Goal: Task Accomplishment & Management: Manage account settings

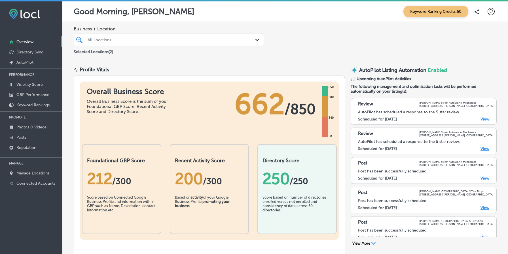
click at [145, 40] on div "All Locations" at bounding box center [172, 39] width 168 height 5
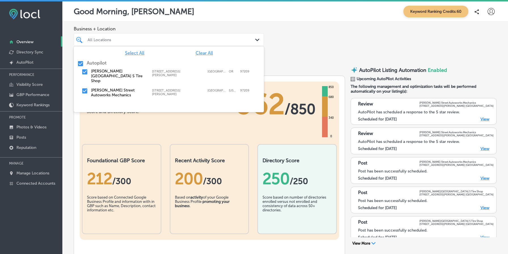
click at [151, 22] on div "Business + Location option focused, 1 of 2. 3 results available. Use Up and Dow…" at bounding box center [285, 40] width 446 height 37
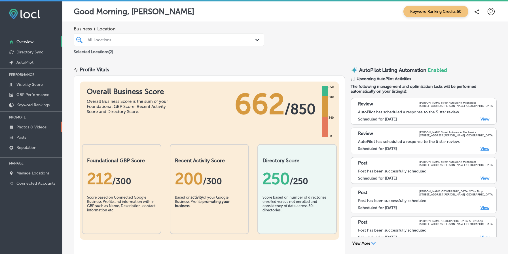
click at [38, 127] on p "Photos & Videos" at bounding box center [31, 127] width 30 height 5
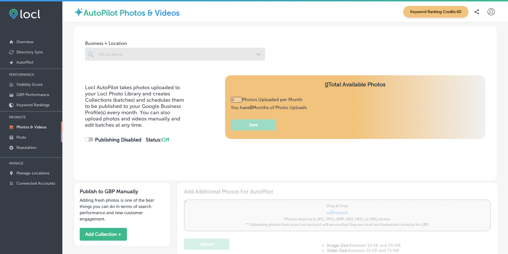
click at [35, 135] on link "Posts" at bounding box center [31, 137] width 62 height 10
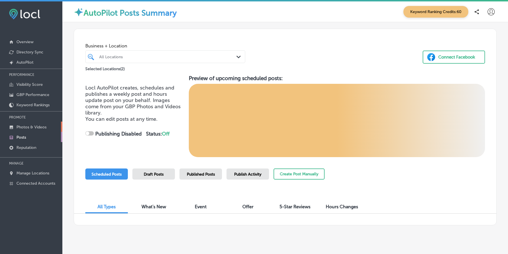
click at [37, 127] on p "Photos & Videos" at bounding box center [31, 127] width 30 height 5
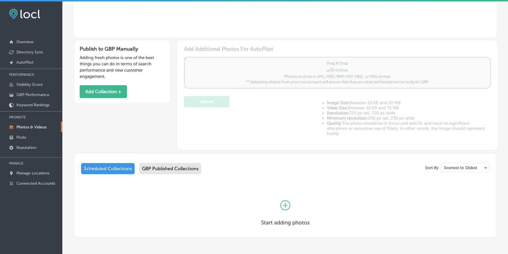
scroll to position [163, 0]
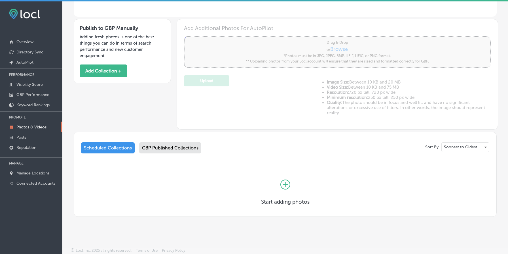
click at [164, 144] on div "GBP Published Collections" at bounding box center [170, 147] width 62 height 11
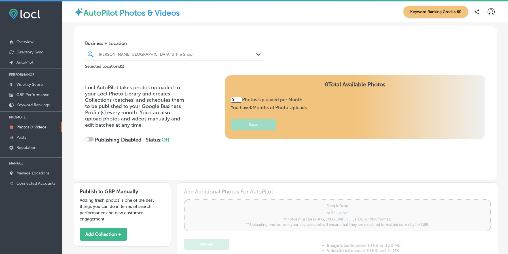
click at [141, 56] on div "[PERSON_NAME][GEOGRAPHIC_DATA] S Tire Shop" at bounding box center [178, 54] width 158 height 5
type input "5"
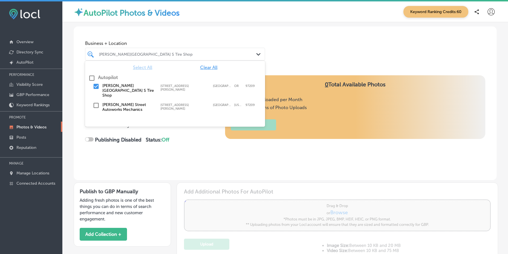
checkbox input "true"
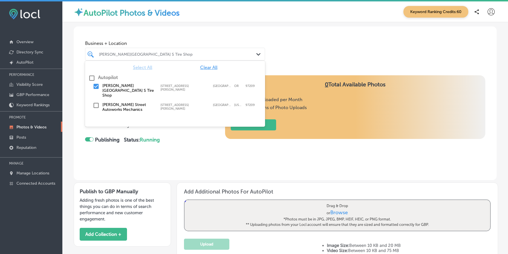
click at [183, 36] on div "Business + Location option focused, 1 of 2. 3 results available. Use Up and Dow…" at bounding box center [285, 47] width 423 height 43
click at [155, 52] on div "[PERSON_NAME][GEOGRAPHIC_DATA] S Tire Shop" at bounding box center [178, 54] width 158 height 5
click at [166, 31] on div "Business + Location option focused, 1 of 2. 3 results available. Use Up and Dow…" at bounding box center [285, 47] width 423 height 43
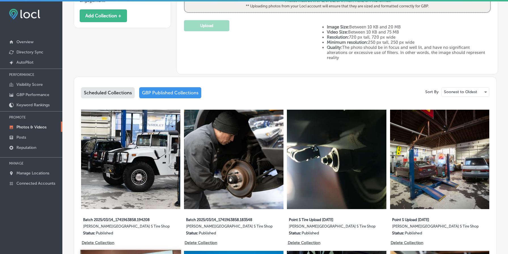
scroll to position [201, 0]
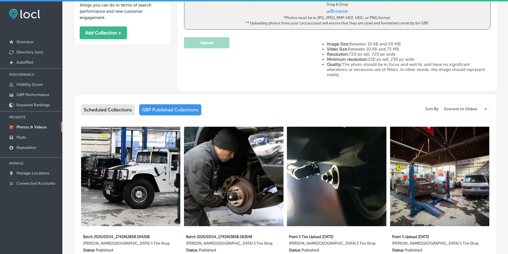
click at [108, 104] on div "Scheduled Collections" at bounding box center [108, 109] width 54 height 11
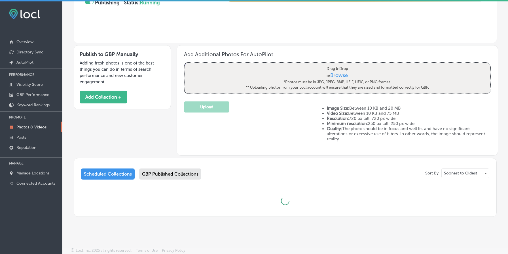
scroll to position [163, 0]
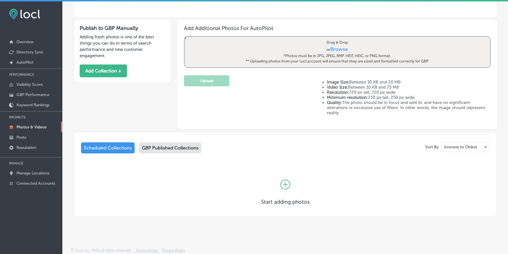
click at [164, 150] on div "GBP Published Collections" at bounding box center [170, 147] width 62 height 11
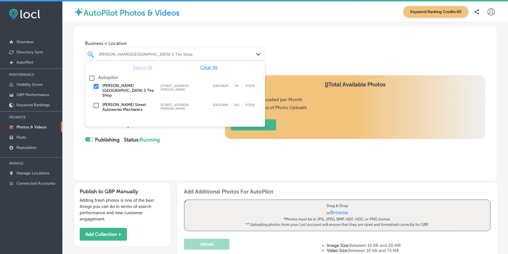
click at [161, 55] on div "[PERSON_NAME][GEOGRAPHIC_DATA] S Tire Shop" at bounding box center [178, 54] width 158 height 5
click at [138, 102] on label "[PERSON_NAME] Street Autoworks Mechanics" at bounding box center [128, 107] width 52 height 10
click at [187, 166] on div "Locl AutoPilot takes photos uploaded to your Locl Photo Library and creates Col…" at bounding box center [285, 127] width 423 height 105
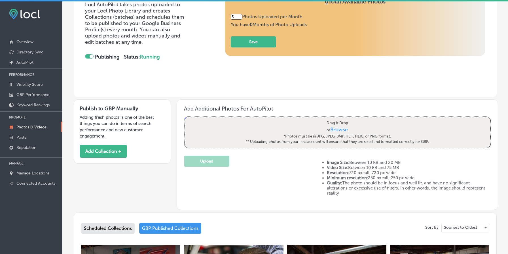
scroll to position [35, 0]
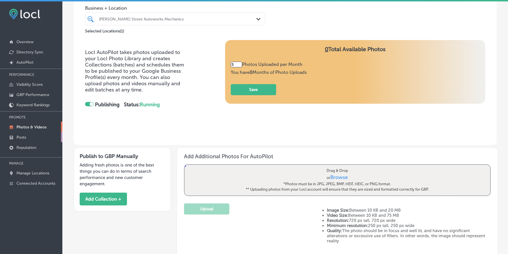
click at [23, 135] on p "Posts" at bounding box center [21, 137] width 10 height 5
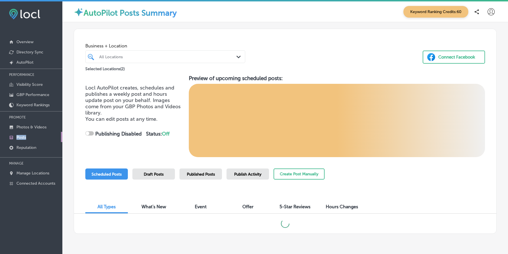
checkbox input "true"
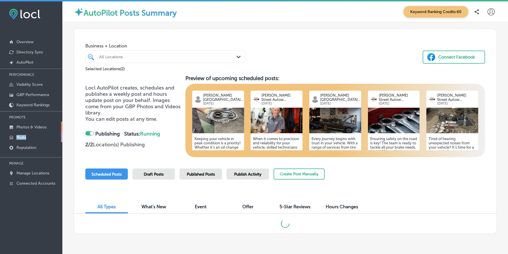
click at [37, 125] on p "Photos & Videos" at bounding box center [31, 127] width 30 height 5
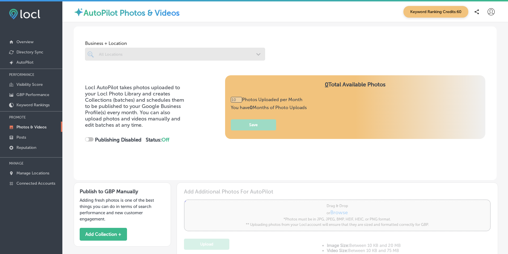
type input "0"
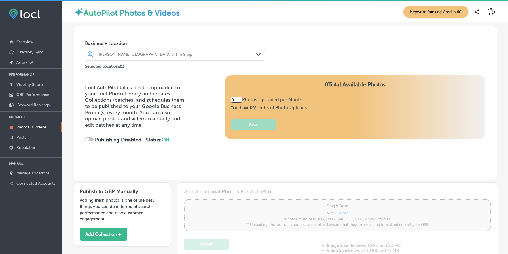
checkbox input "true"
type input "5"
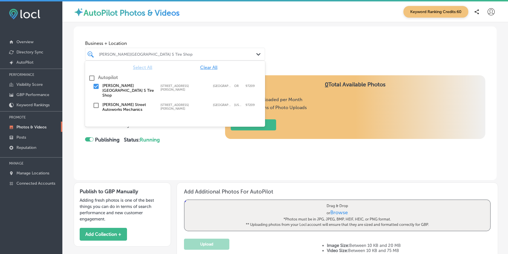
click at [148, 52] on div "[PERSON_NAME][GEOGRAPHIC_DATA] S Tire Shop" at bounding box center [178, 54] width 158 height 5
click at [169, 32] on div "Business + Location option focused, 1 of 2. 3 results available. Use Up and Dow…" at bounding box center [285, 47] width 423 height 43
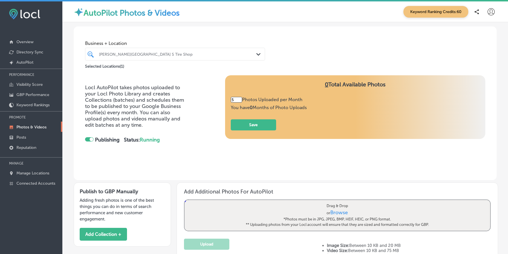
click at [201, 141] on div "Locl AutoPilot takes photos uploaded to your Locl Photo Library and creates Col…" at bounding box center [285, 119] width 401 height 88
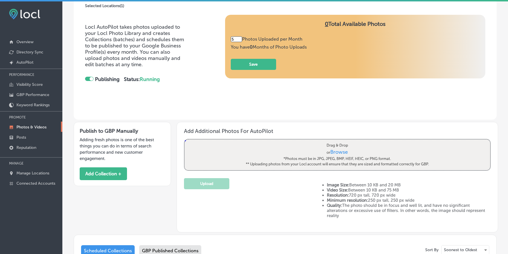
scroll to position [163, 0]
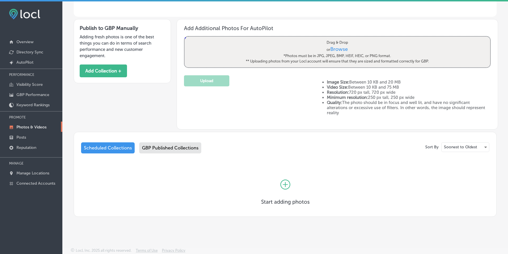
click at [185, 145] on div "GBP Published Collections" at bounding box center [170, 147] width 62 height 11
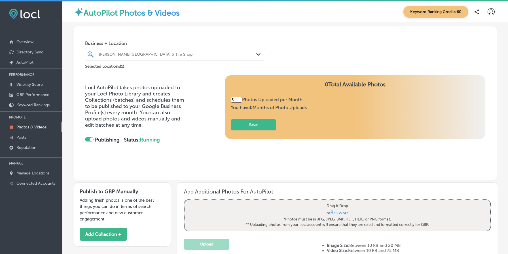
click at [170, 55] on div "[PERSON_NAME][GEOGRAPHIC_DATA] S Tire Shop" at bounding box center [178, 54] width 158 height 5
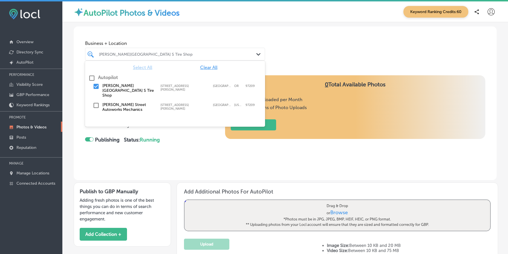
click at [155, 102] on div "[PERSON_NAME][GEOGRAPHIC_DATA] Autoworks Mechanics [STREET_ADDRESS][GEOGRAPHIC_…" at bounding box center [167, 107] width 131 height 10
click at [326, 64] on div "Business + Location option [STREET_ADDRESS][PERSON_NAME]. option [STREET_ADDRES…" at bounding box center [285, 47] width 423 height 43
click at [157, 55] on div "[PERSON_NAME] Street Autoworks Mechanics" at bounding box center [178, 54] width 158 height 5
click at [133, 86] on label "[PERSON_NAME][GEOGRAPHIC_DATA] S Tire Shop" at bounding box center [128, 90] width 52 height 14
click at [287, 59] on div "Business + Location option [STREET_ADDRESS][PERSON_NAME]. option [STREET_ADDRES…" at bounding box center [285, 47] width 423 height 43
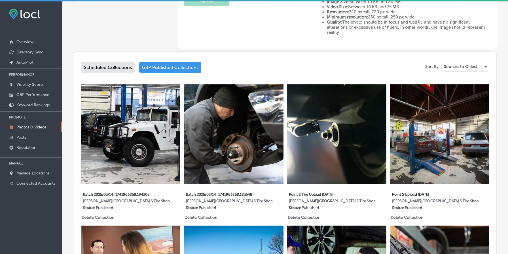
scroll to position [284, 0]
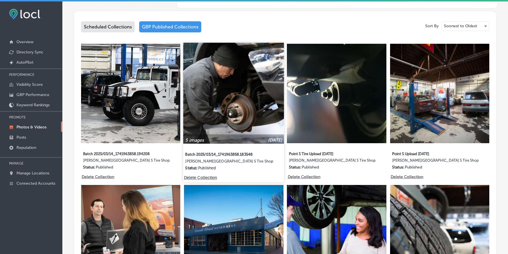
click at [216, 104] on img at bounding box center [234, 93] width 101 height 101
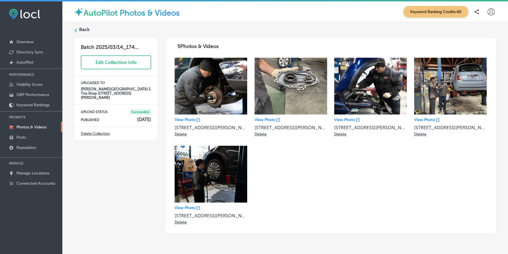
click at [86, 31] on label "Back" at bounding box center [84, 29] width 10 height 6
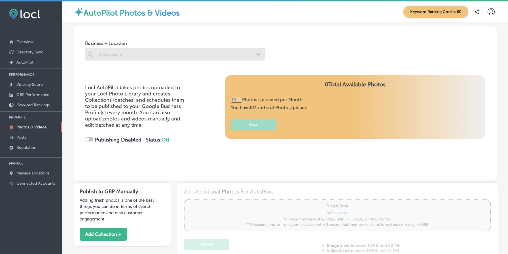
checkbox input "true"
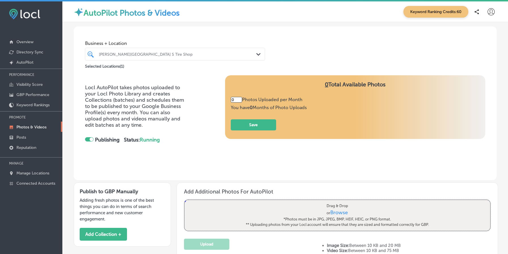
type input "5"
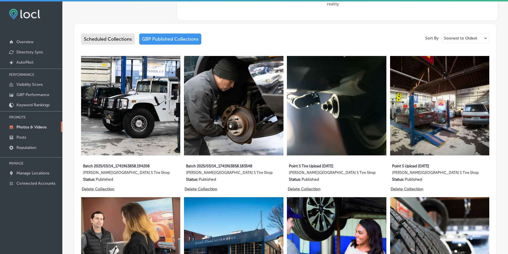
scroll to position [303, 0]
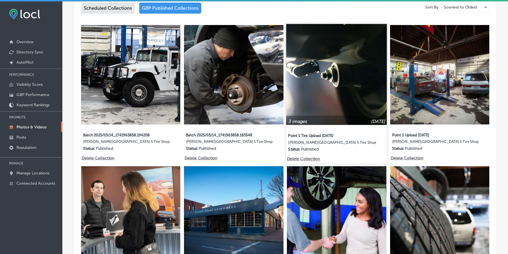
click at [331, 70] on img at bounding box center [337, 74] width 101 height 101
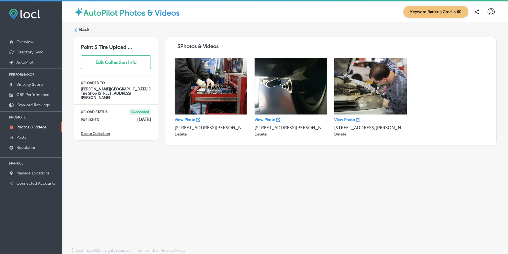
click at [81, 28] on label "Back" at bounding box center [84, 29] width 10 height 6
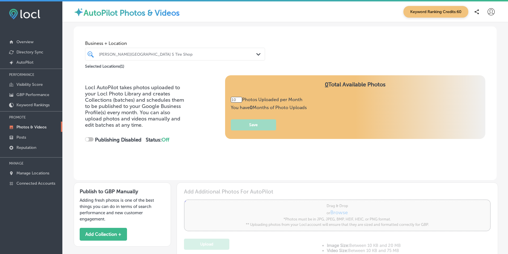
checkbox input "true"
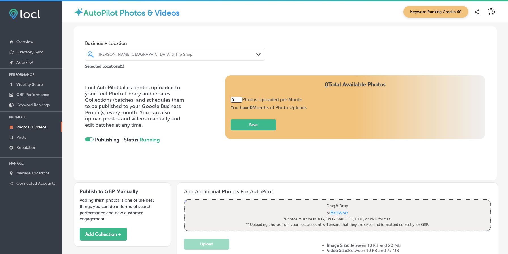
type input "5"
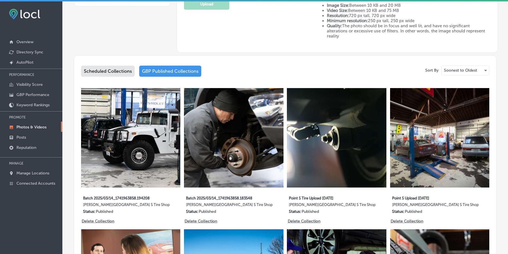
scroll to position [271, 0]
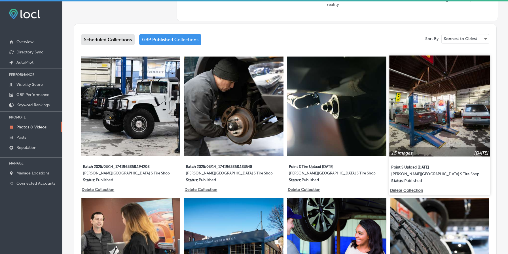
click at [431, 126] on img at bounding box center [440, 105] width 101 height 101
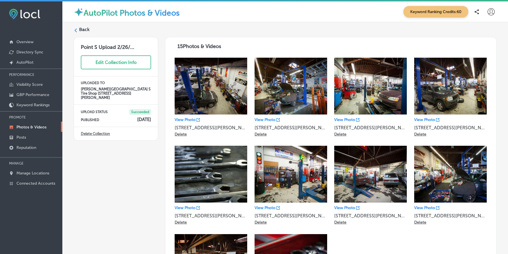
click at [86, 32] on label "Back" at bounding box center [84, 29] width 10 height 6
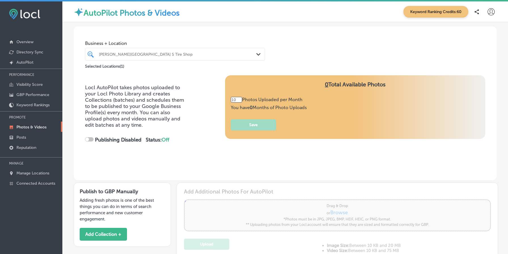
checkbox input "true"
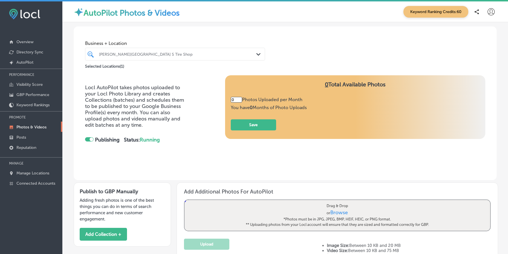
type input "5"
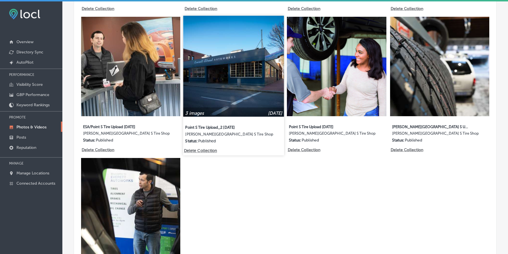
scroll to position [458, 0]
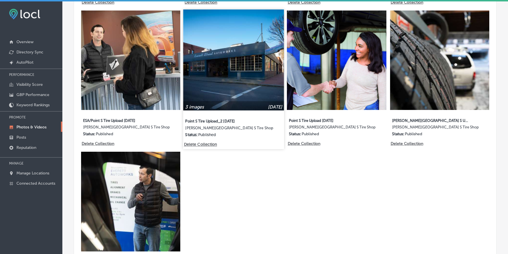
click at [231, 70] on img at bounding box center [234, 59] width 101 height 101
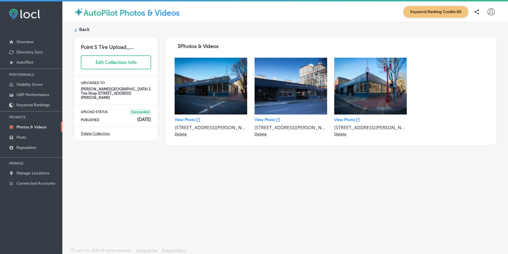
click at [82, 29] on label "Back" at bounding box center [84, 29] width 10 height 6
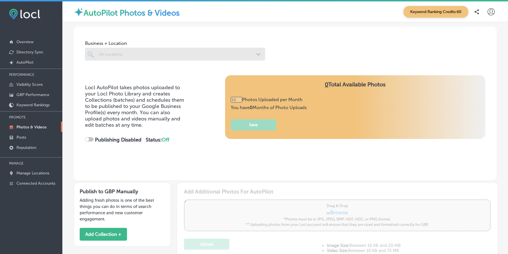
type input "5"
checkbox input "true"
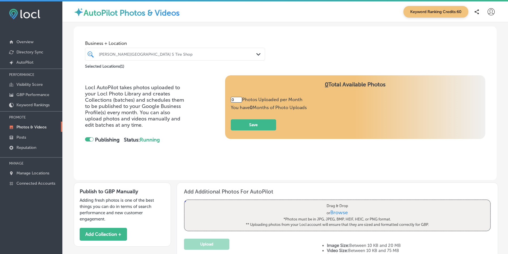
type input "5"
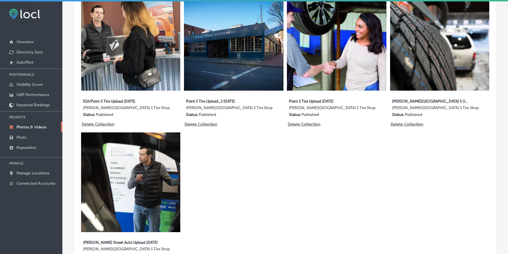
scroll to position [481, 0]
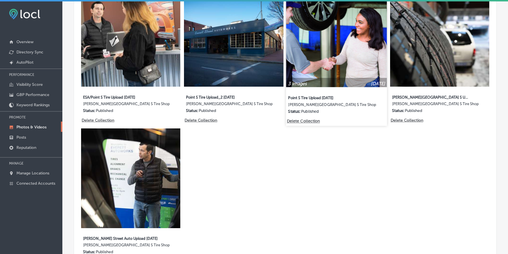
click at [337, 50] on img at bounding box center [337, 36] width 101 height 101
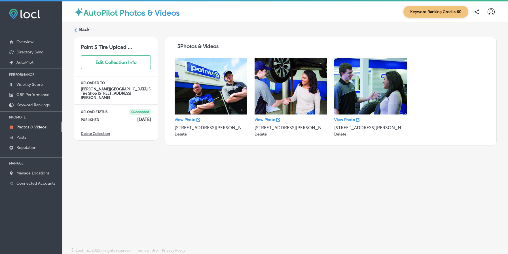
click at [85, 28] on label "Back" at bounding box center [84, 29] width 10 height 6
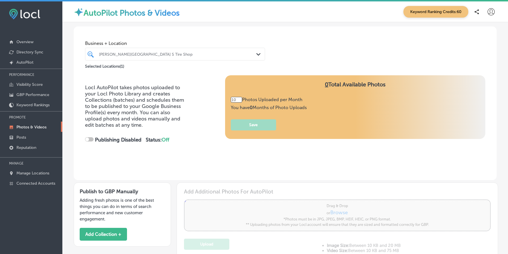
type input "5"
checkbox input "true"
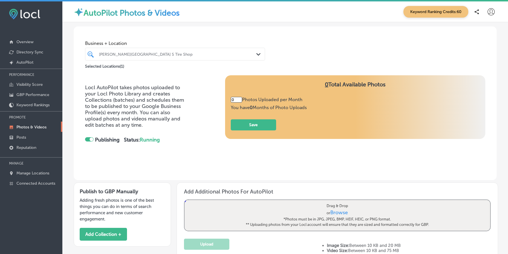
type input "5"
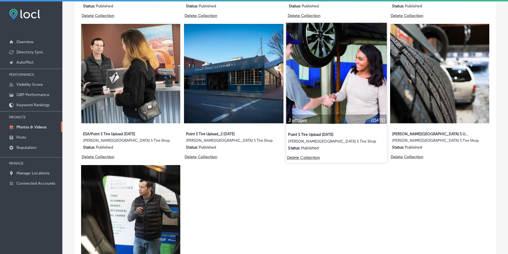
scroll to position [431, 0]
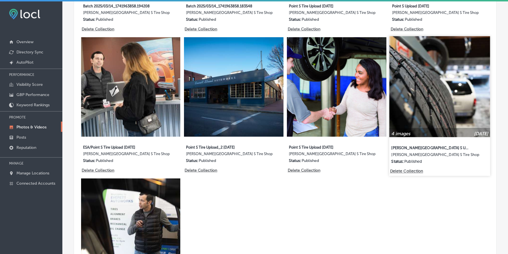
click at [434, 79] on img at bounding box center [440, 86] width 101 height 101
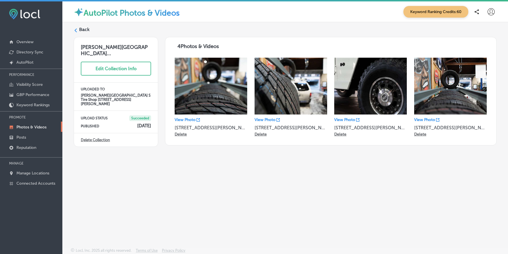
click at [84, 30] on label "Back" at bounding box center [84, 29] width 10 height 6
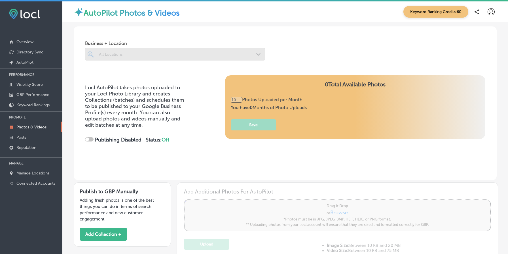
checkbox input "true"
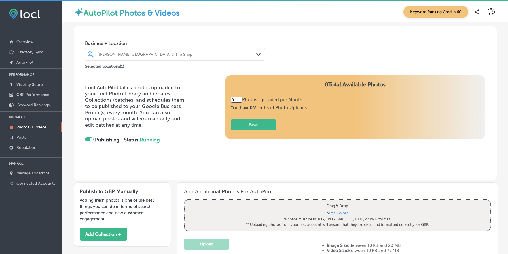
type input "5"
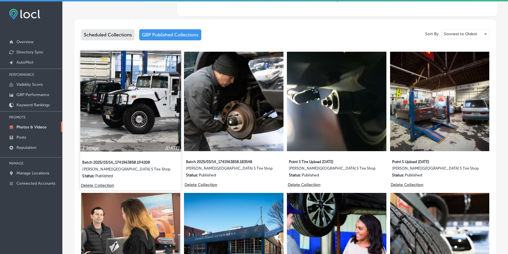
scroll to position [259, 0]
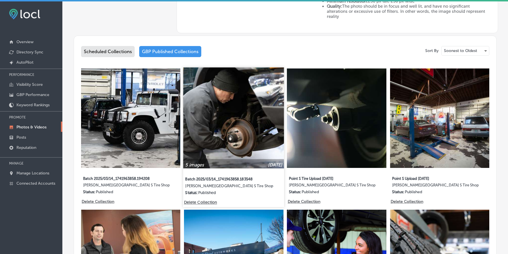
click at [233, 109] on img at bounding box center [234, 117] width 101 height 101
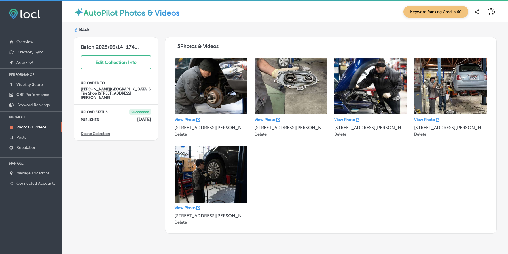
click at [83, 27] on label "Back" at bounding box center [84, 29] width 10 height 6
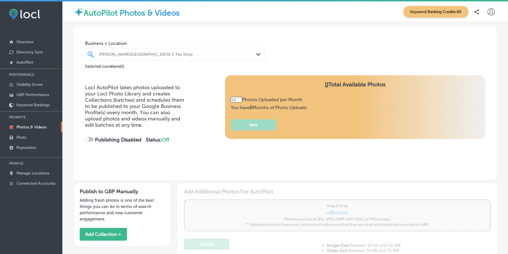
type input "5"
checkbox input "true"
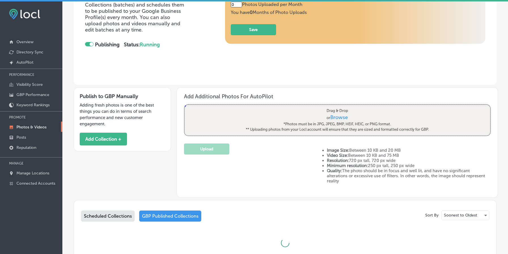
type input "5"
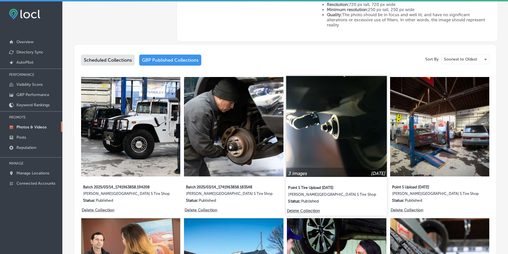
scroll to position [255, 0]
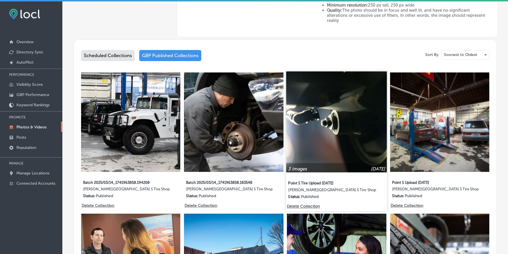
click at [328, 116] on img at bounding box center [337, 121] width 101 height 101
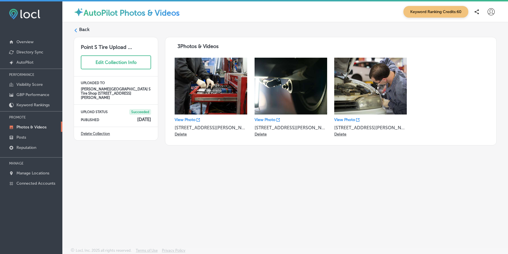
click at [85, 29] on label "Back" at bounding box center [84, 29] width 10 height 6
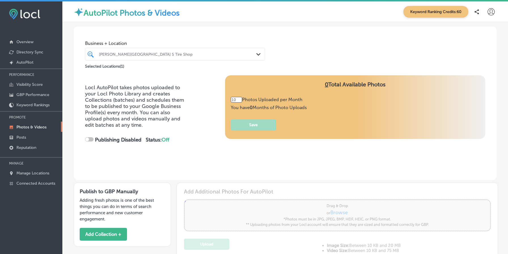
type input "5"
checkbox input "true"
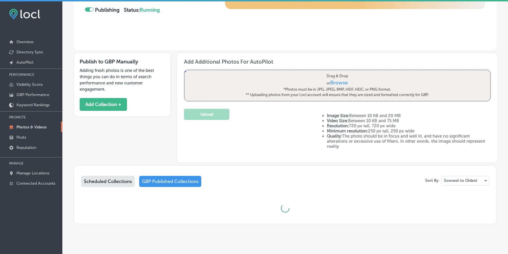
type input "5"
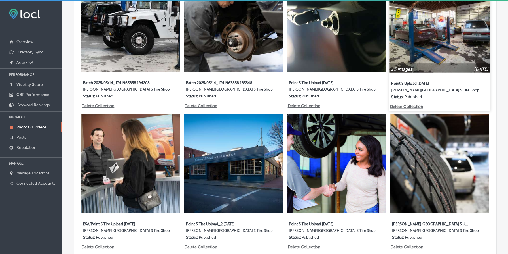
scroll to position [346, 0]
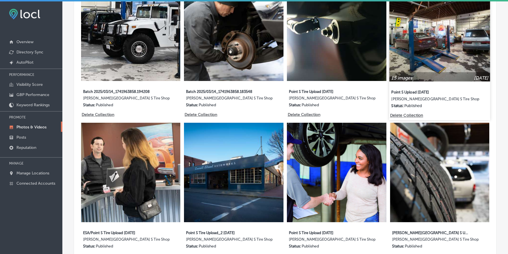
click at [440, 40] on img at bounding box center [440, 30] width 101 height 101
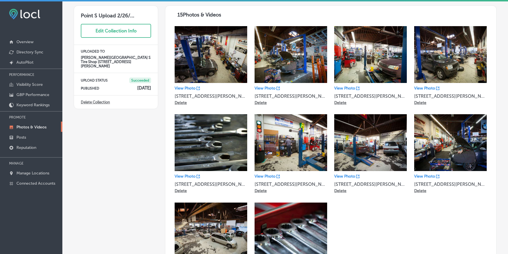
scroll to position [126, 0]
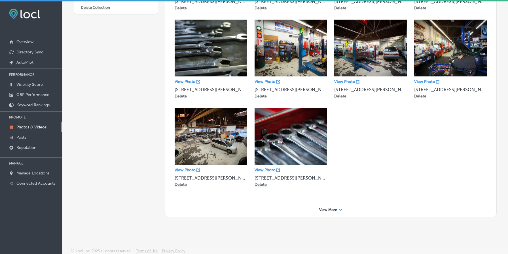
click at [329, 210] on span "View More" at bounding box center [328, 209] width 18 height 4
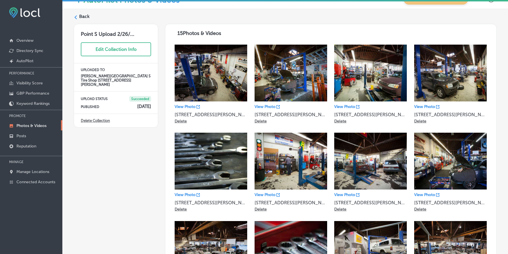
scroll to position [0, 0]
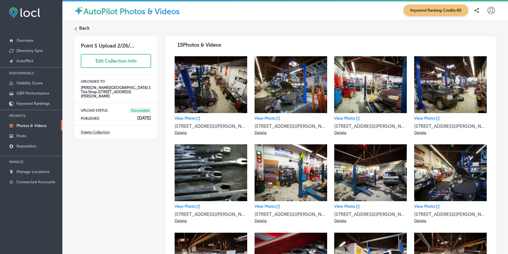
click at [93, 30] on div "Back" at bounding box center [285, 30] width 423 height 10
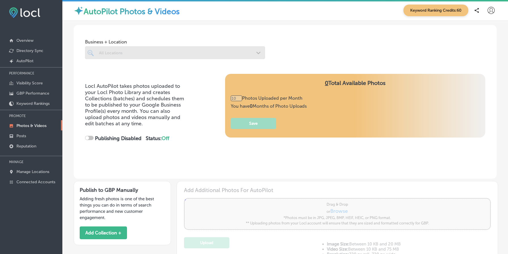
click at [85, 28] on div "Business + Location All Locations Path Created with Sketch." at bounding box center [285, 46] width 423 height 43
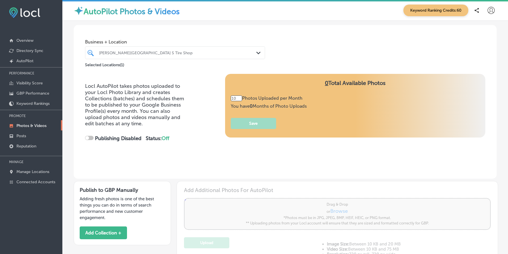
checkbox input "true"
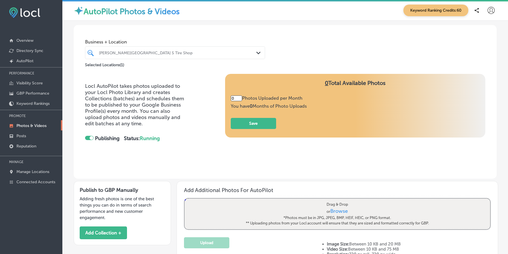
type input "5"
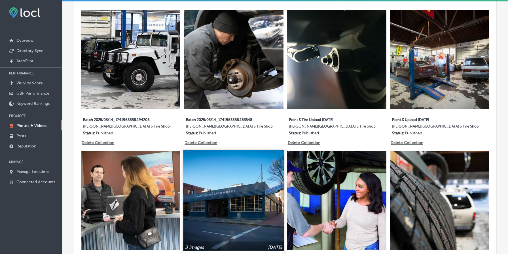
scroll to position [340, 0]
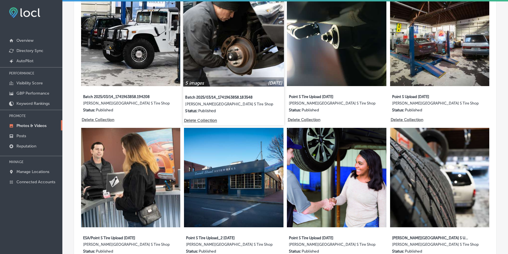
click at [242, 53] on img at bounding box center [234, 36] width 101 height 101
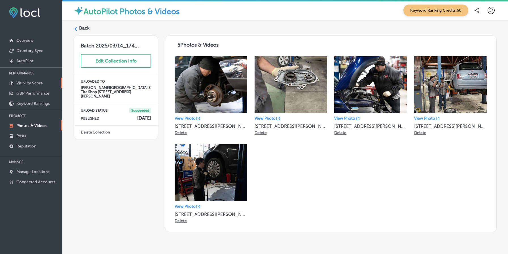
click at [35, 81] on p "Visibility Score" at bounding box center [29, 83] width 26 height 5
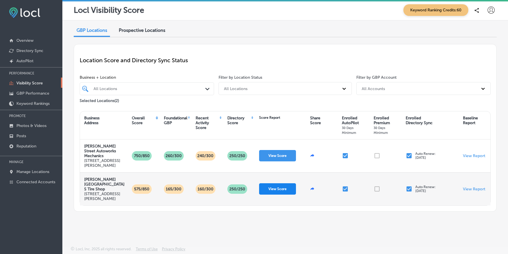
click at [273, 192] on button "View Score" at bounding box center [277, 188] width 37 height 11
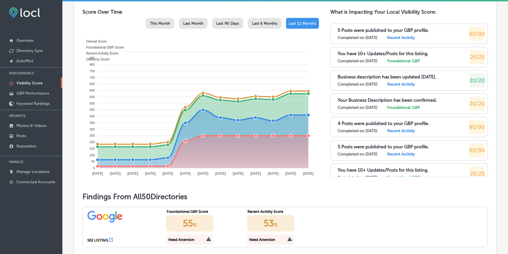
scroll to position [300, 0]
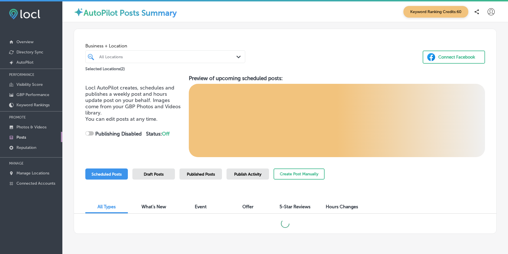
checkbox input "true"
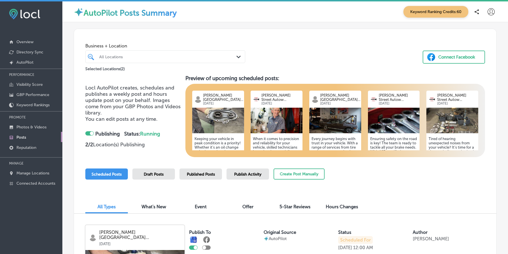
click at [174, 57] on div "All Locations" at bounding box center [168, 56] width 138 height 5
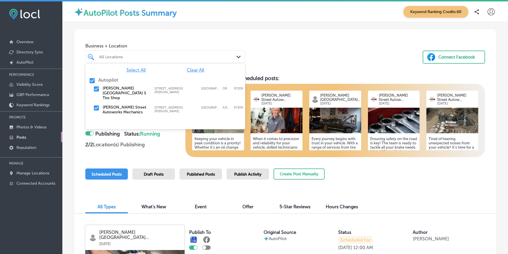
click at [198, 71] on span "Clear All" at bounding box center [195, 69] width 17 height 5
click at [121, 85] on div "Everett Street Point S Tire Shop 509 NW Everett St; Suite 100, Portland, OR, 97…" at bounding box center [165, 93] width 155 height 17
click at [268, 73] on div "Business + Location option 509 NW Everett St; Suite 100, selected. option 509 N…" at bounding box center [285, 52] width 423 height 46
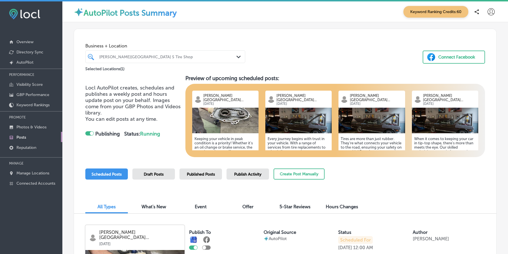
click at [226, 122] on img at bounding box center [225, 121] width 66 height 26
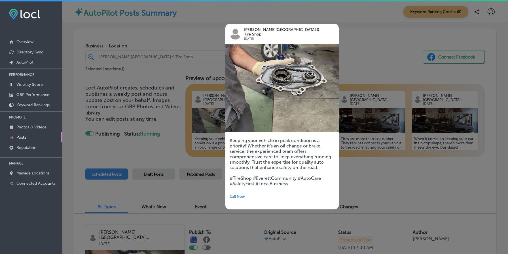
click at [186, 78] on div at bounding box center [254, 127] width 508 height 254
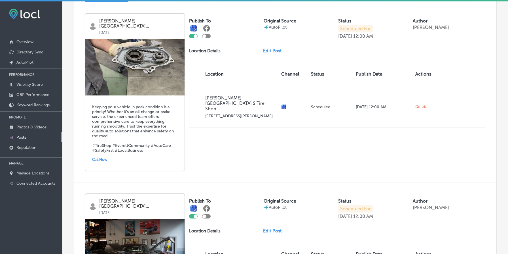
scroll to position [212, 0]
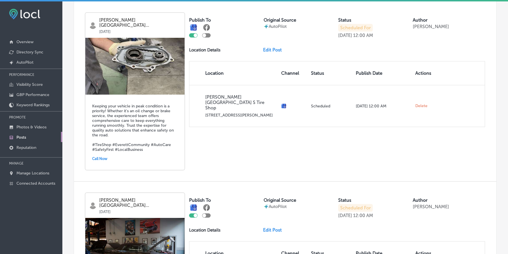
click at [156, 84] on img at bounding box center [134, 66] width 99 height 57
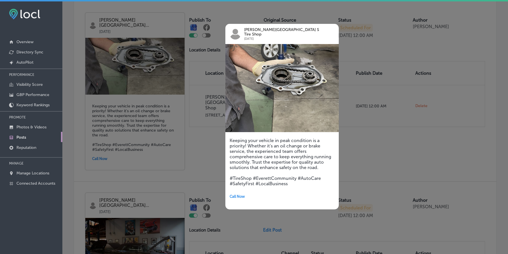
click at [188, 77] on div at bounding box center [254, 127] width 508 height 254
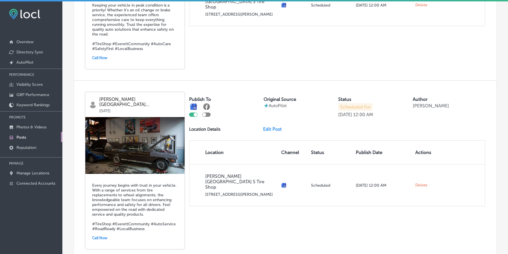
scroll to position [0, 0]
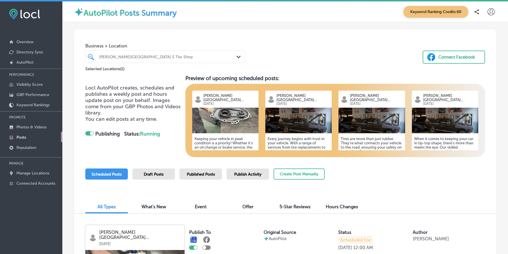
click at [118, 57] on div "Everett Street Point S Tire Shop" at bounding box center [168, 56] width 138 height 5
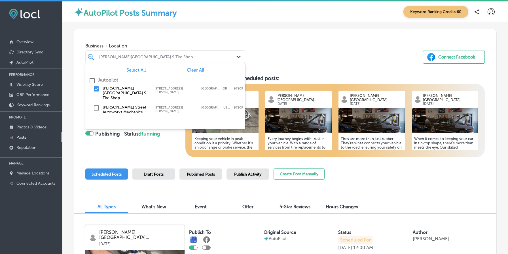
click at [117, 107] on label "Everett Street Autoworks Mechanics" at bounding box center [126, 110] width 46 height 10
click at [133, 89] on label "Everett Street Point S Tire Shop" at bounding box center [126, 93] width 46 height 14
click at [311, 51] on div "Business + Location option 509 NW Everett St; Suite 100, deselected. option 509…" at bounding box center [285, 50] width 423 height 43
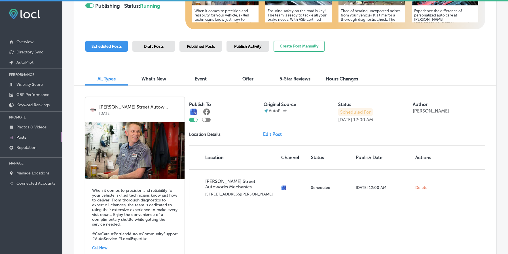
scroll to position [129, 0]
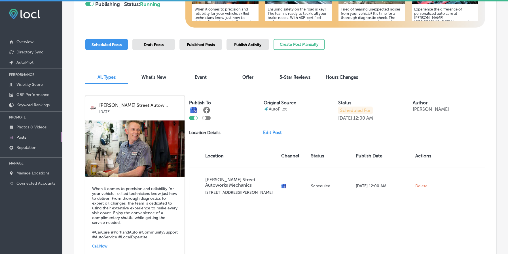
click at [208, 46] on span "Published Posts" at bounding box center [201, 44] width 28 height 5
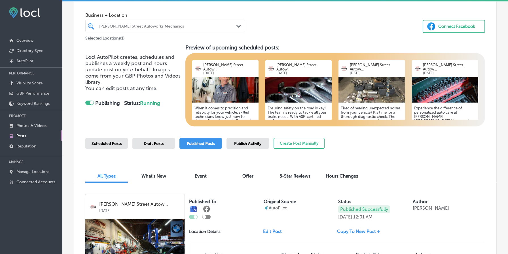
scroll to position [0, 0]
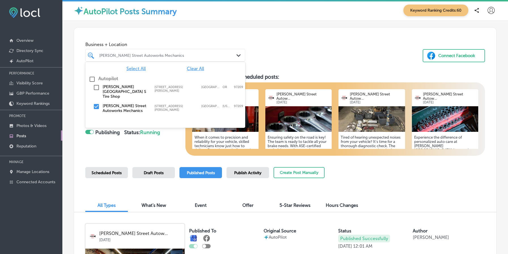
click at [178, 55] on div "[PERSON_NAME] Street Autoworks Mechanics" at bounding box center [168, 55] width 138 height 5
click at [195, 37] on div "Business + Location option 509 NW Everett St; Suite 100, deselected. option foc…" at bounding box center [285, 49] width 423 height 43
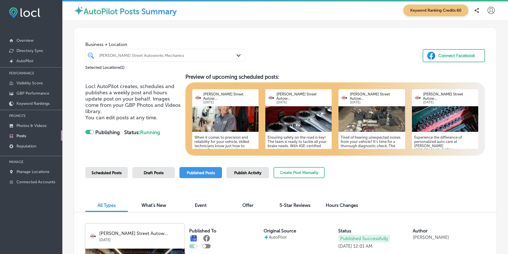
click at [110, 175] on div "Scheduled Posts" at bounding box center [106, 172] width 43 height 11
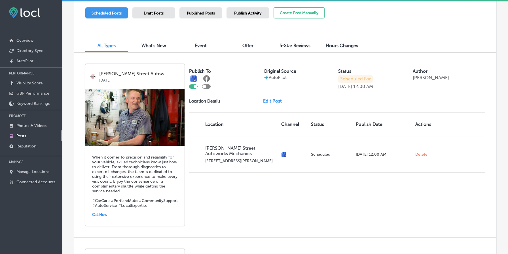
scroll to position [162, 0]
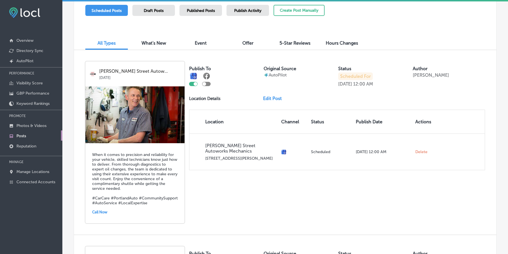
click at [135, 71] on p "[PERSON_NAME] Street Autow..." at bounding box center [139, 71] width 81 height 5
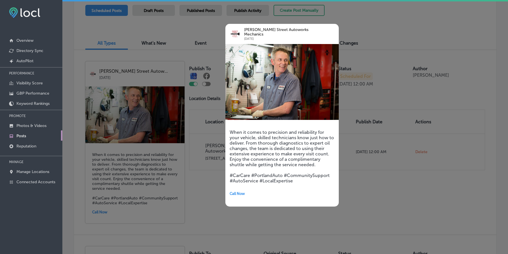
click at [132, 106] on div at bounding box center [254, 127] width 508 height 254
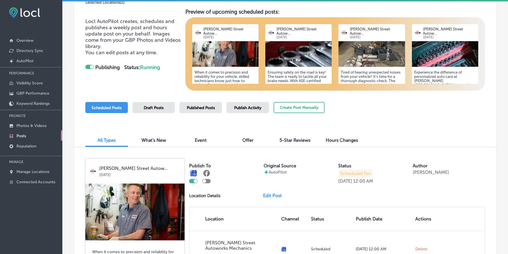
scroll to position [0, 0]
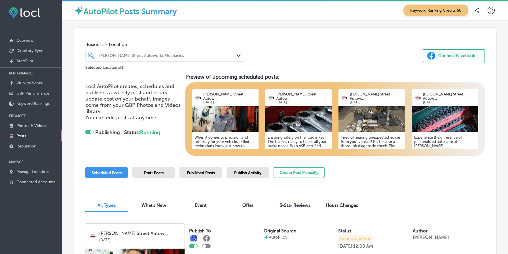
click at [233, 127] on img at bounding box center [225, 119] width 66 height 26
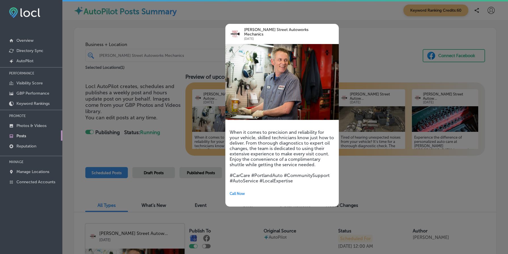
click at [160, 109] on div at bounding box center [254, 127] width 508 height 254
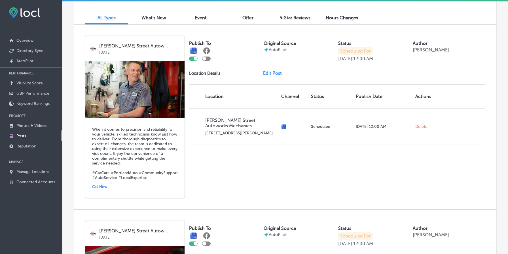
scroll to position [239, 0]
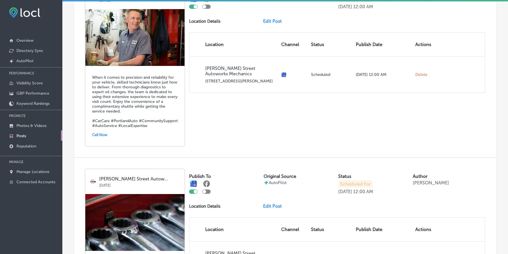
click at [136, 47] on img at bounding box center [134, 37] width 99 height 57
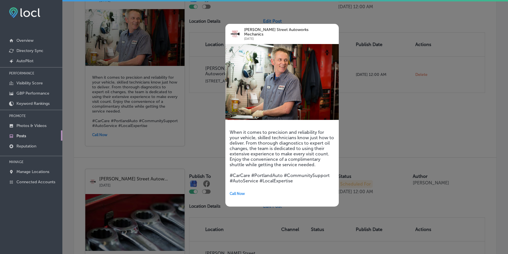
click at [386, 129] on div at bounding box center [254, 127] width 508 height 254
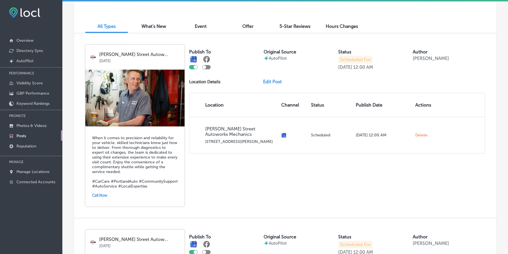
scroll to position [178, 0]
click at [270, 80] on link "Edit Post" at bounding box center [274, 81] width 23 height 5
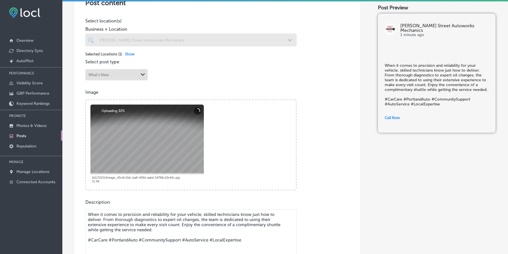
scroll to position [71, 0]
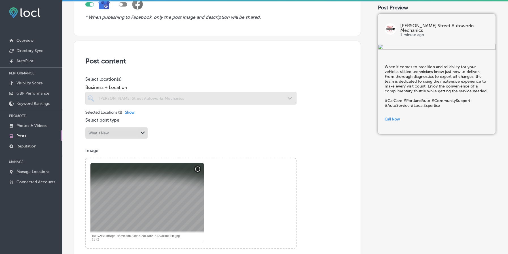
click at [132, 112] on span "Show" at bounding box center [130, 112] width 10 height 4
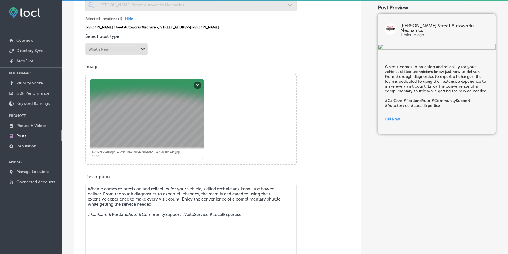
scroll to position [0, 0]
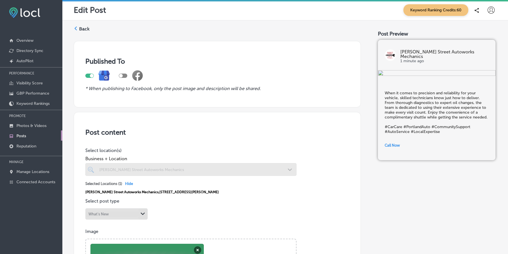
click at [80, 26] on label "Back" at bounding box center [84, 29] width 10 height 6
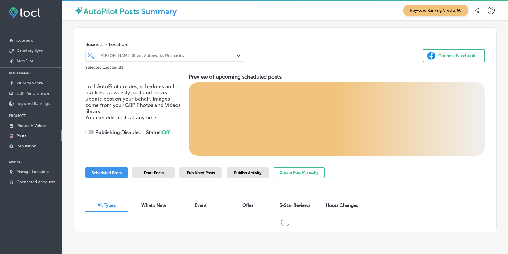
checkbox input "true"
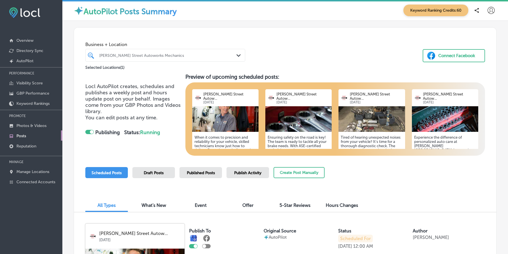
click at [233, 115] on img at bounding box center [225, 119] width 66 height 26
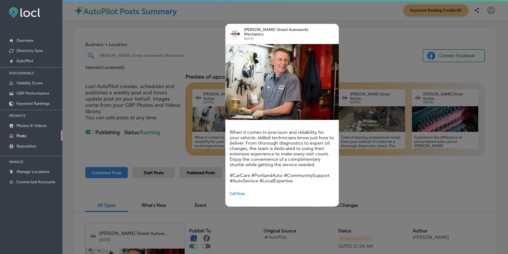
click at [156, 108] on div at bounding box center [254, 127] width 508 height 254
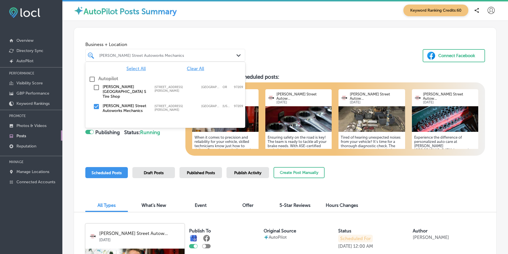
click at [178, 52] on div at bounding box center [159, 55] width 120 height 8
click at [130, 83] on div "Everett Street Point S Tire Shop 509 NW Everett St; Suite 100, Portland, OR, 97…" at bounding box center [165, 91] width 155 height 17
click at [157, 104] on label "[STREET_ADDRESS][PERSON_NAME]" at bounding box center [177, 107] width 44 height 7
click at [284, 73] on div "Business + Location option 509 Northwest Everett Street, deselected. option 509…" at bounding box center [285, 51] width 423 height 46
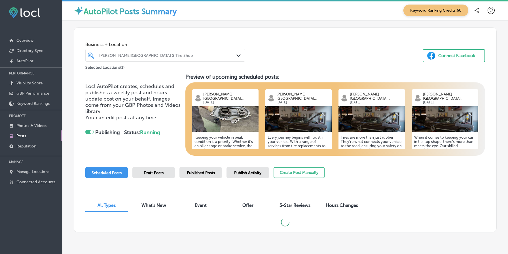
click at [223, 112] on img at bounding box center [225, 119] width 66 height 26
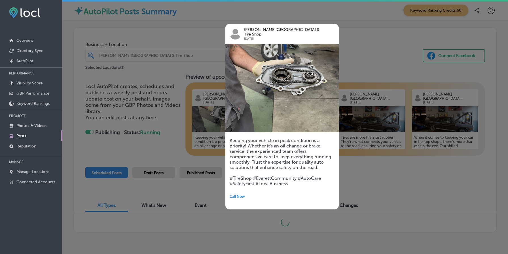
click at [160, 108] on div at bounding box center [254, 127] width 508 height 254
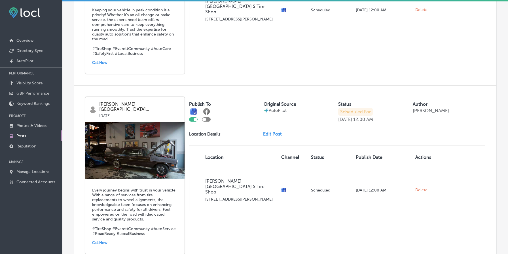
scroll to position [307, 0]
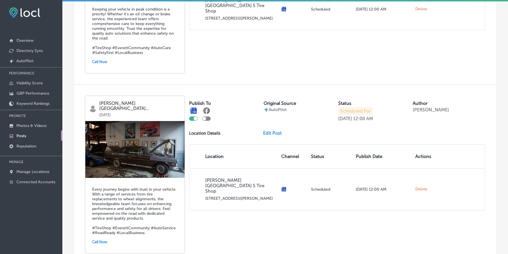
click at [128, 142] on img at bounding box center [134, 149] width 99 height 57
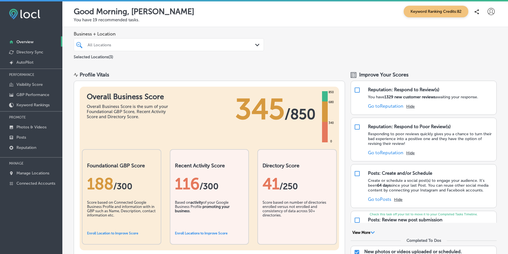
click at [131, 44] on div "All Locations" at bounding box center [172, 44] width 168 height 5
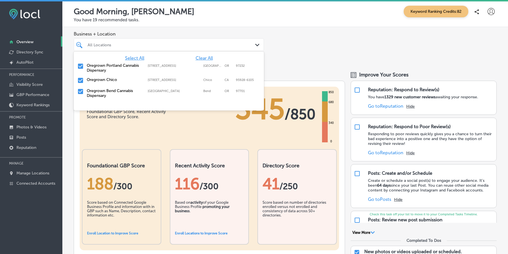
click at [148, 28] on div "Business + Location option focused, 1 of 4. 4 results available. Use Up and Dow…" at bounding box center [285, 45] width 446 height 37
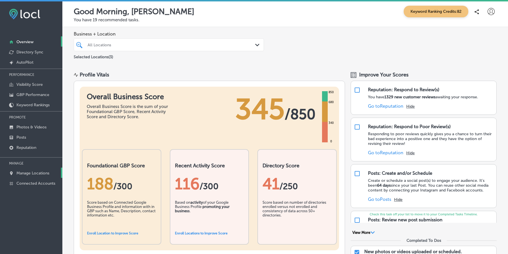
click at [40, 172] on p "Manage Locations" at bounding box center [32, 172] width 33 height 5
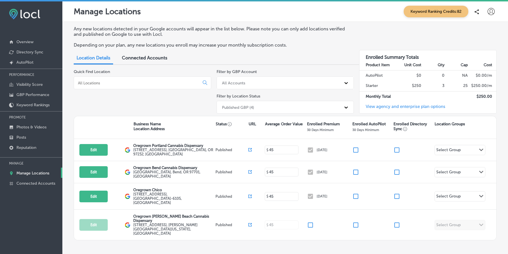
click at [494, 9] on icon at bounding box center [491, 11] width 7 height 7
click at [483, 32] on p "My Account" at bounding box center [484, 32] width 26 height 7
select select "US"
